Goal: Information Seeking & Learning: Compare options

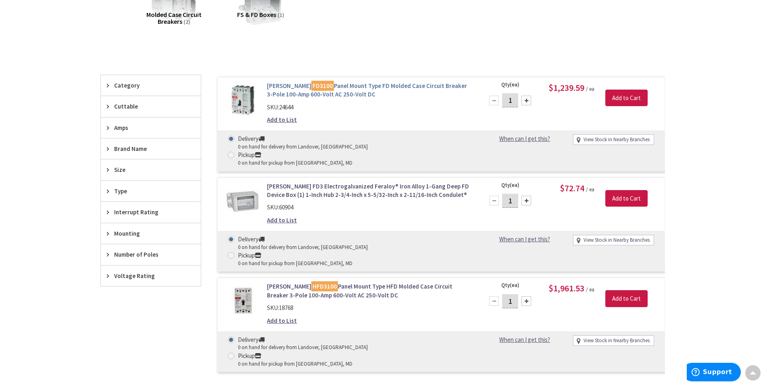
scroll to position [161, 0]
click at [385, 84] on link "[PERSON_NAME] FD3100 Panel Mount Type FD Molded Case Circuit Breaker 3-Pole 100…" at bounding box center [369, 89] width 205 height 17
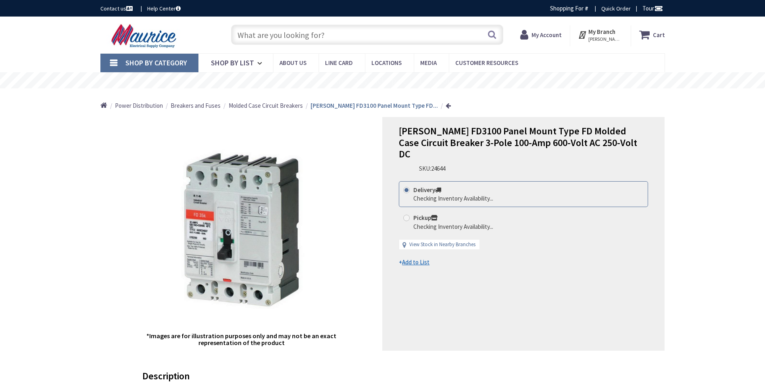
type input "[US_STATE][GEOGRAPHIC_DATA]. SE, [US_STATE], DC 20003, [GEOGRAPHIC_DATA]"
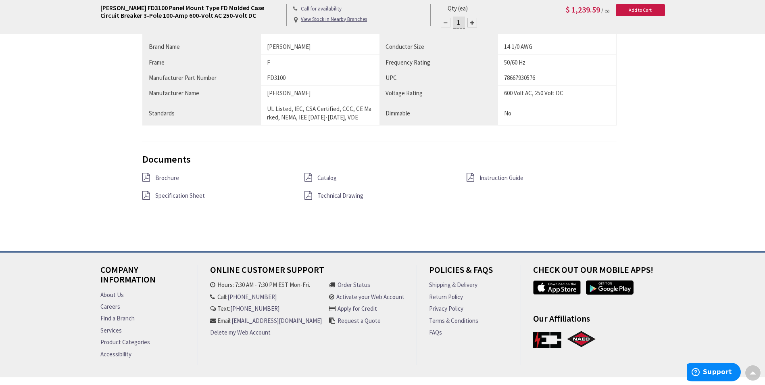
scroll to position [646, 0]
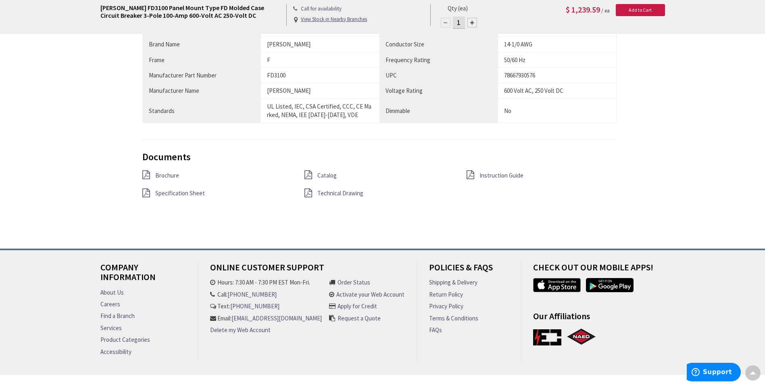
click at [197, 192] on span "Specification Sheet" at bounding box center [180, 193] width 50 height 8
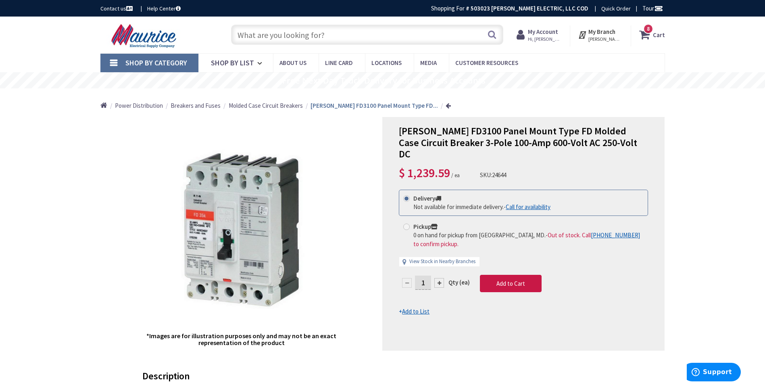
click at [359, 36] on input "text" at bounding box center [367, 35] width 272 height 20
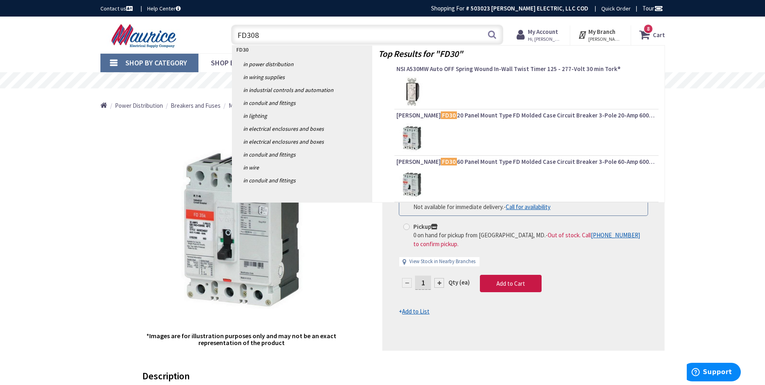
type input "FD3080"
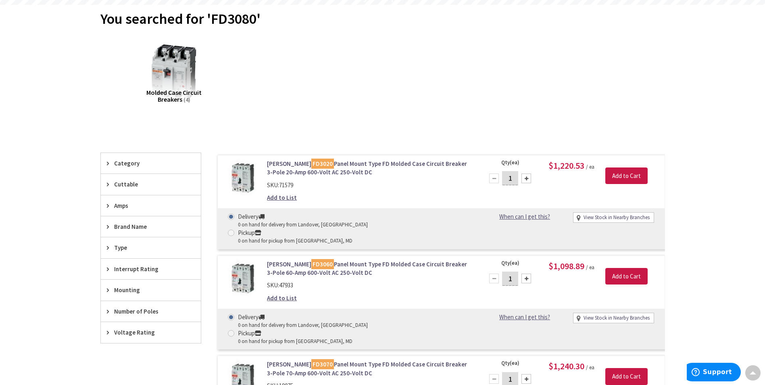
scroll to position [83, 0]
